Goal: Download file/media

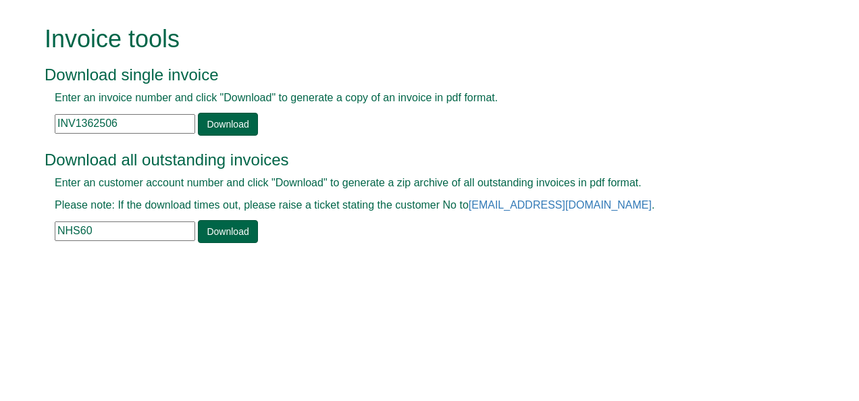
drag, startPoint x: 125, startPoint y: 230, endPoint x: 0, endPoint y: 159, distance: 143.3
click at [0, 159] on html "Invoice tools Download single invoice Enter an invoice number and click "Downlo…" at bounding box center [429, 135] width 859 height 271
paste input "SLDA001"
type input "SLDA001"
click at [215, 231] on link "Download" at bounding box center [227, 231] width 59 height 23
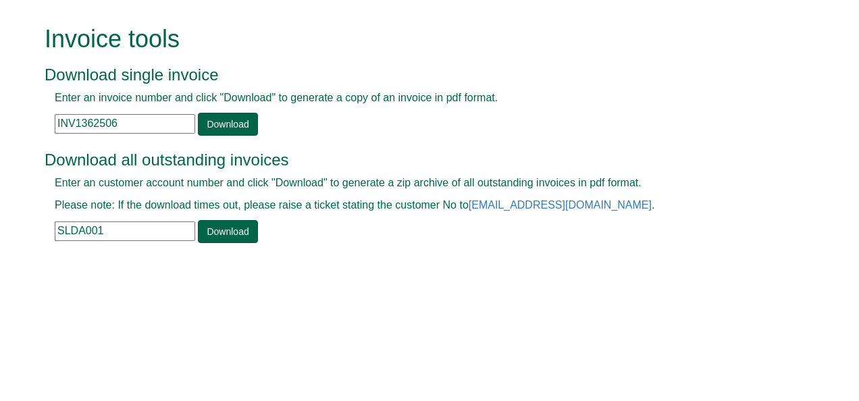
drag, startPoint x: 123, startPoint y: 117, endPoint x: 9, endPoint y: 115, distance: 114.1
click at [9, 115] on form "Invoice tools Download single invoice Enter an invoice number and click "Downlo…" at bounding box center [429, 135] width 859 height 271
paste input "3198"
click at [237, 122] on link "Download" at bounding box center [227, 124] width 59 height 23
drag, startPoint x: 116, startPoint y: 125, endPoint x: 12, endPoint y: 147, distance: 106.3
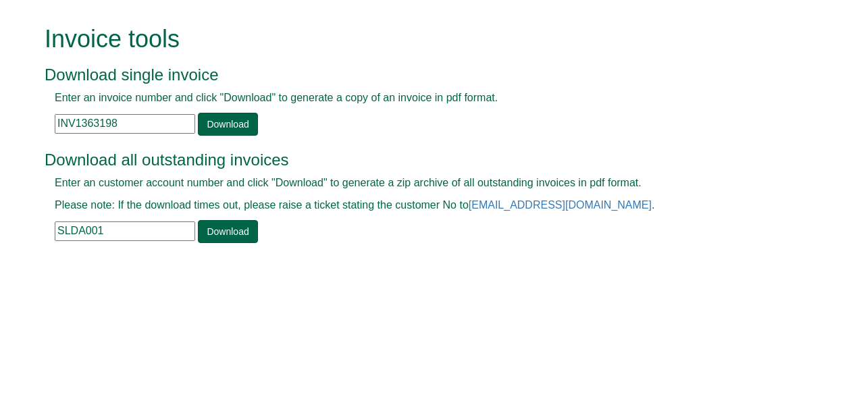
click at [12, 147] on form "Invoice tools Download single invoice Enter an invoice number and click "Downlo…" at bounding box center [429, 135] width 859 height 271
paste input "097341"
type input "INV0973418"
click at [212, 124] on link "Download" at bounding box center [227, 124] width 59 height 23
